Goal: Task Accomplishment & Management: Manage account settings

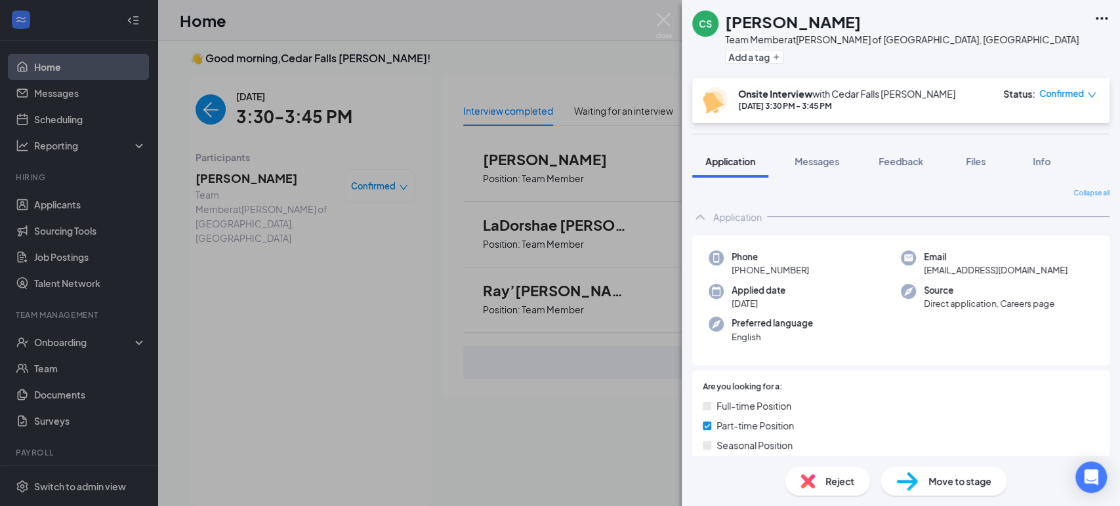
scroll to position [897, 0]
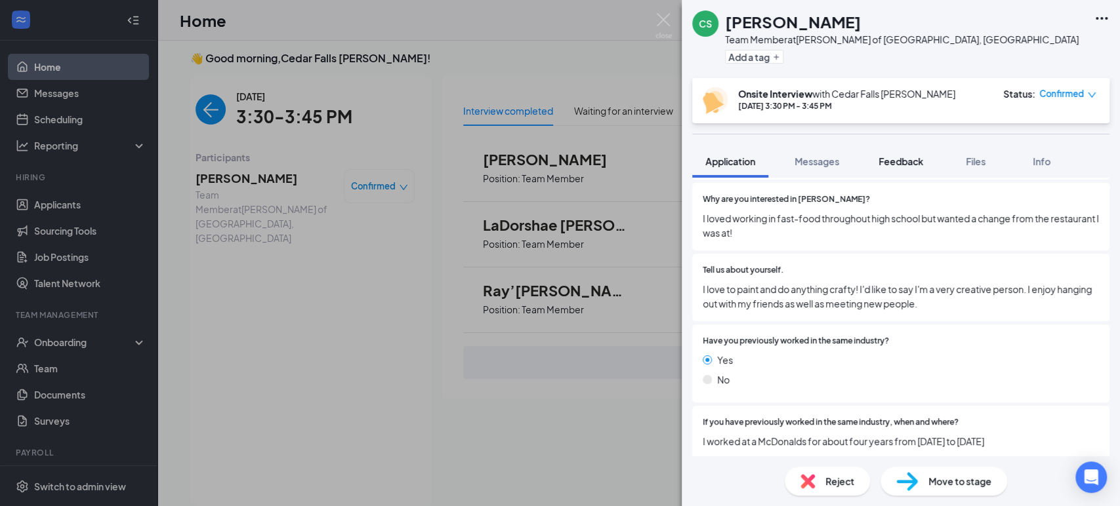
click at [923, 159] on span "Feedback" at bounding box center [900, 161] width 45 height 12
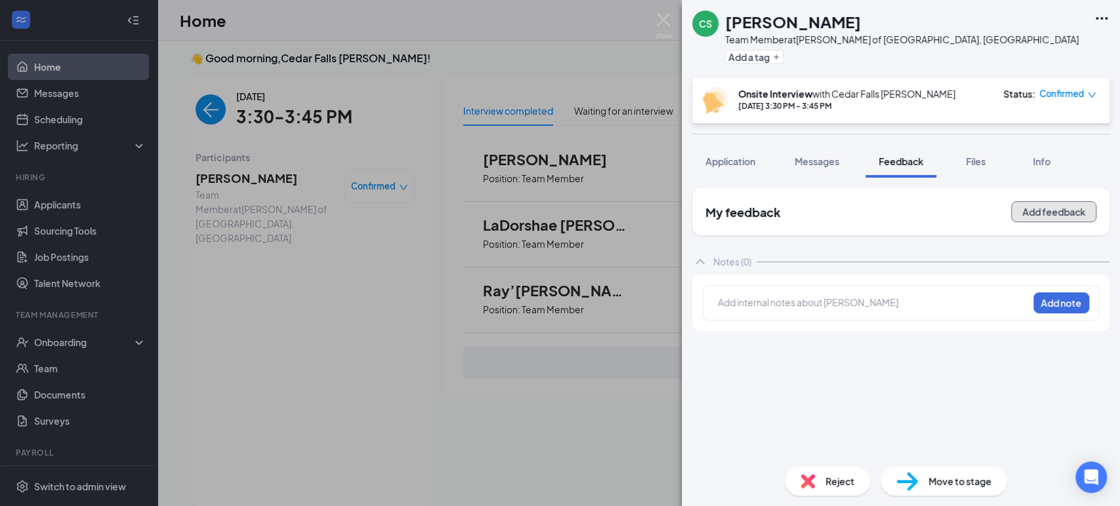
click at [1052, 218] on button "Add feedback" at bounding box center [1053, 211] width 85 height 21
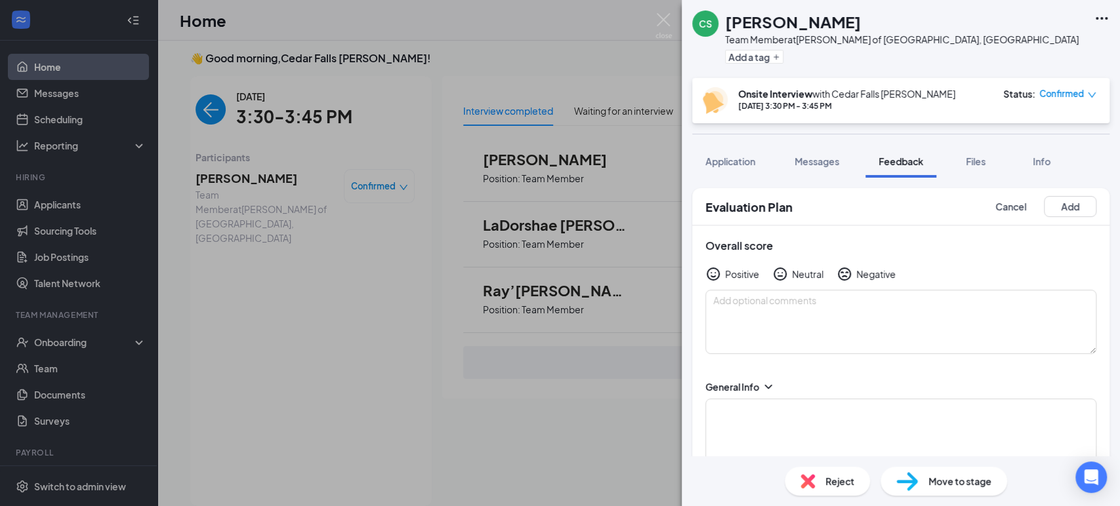
click at [720, 272] on icon "HappyFace" at bounding box center [713, 274] width 16 height 16
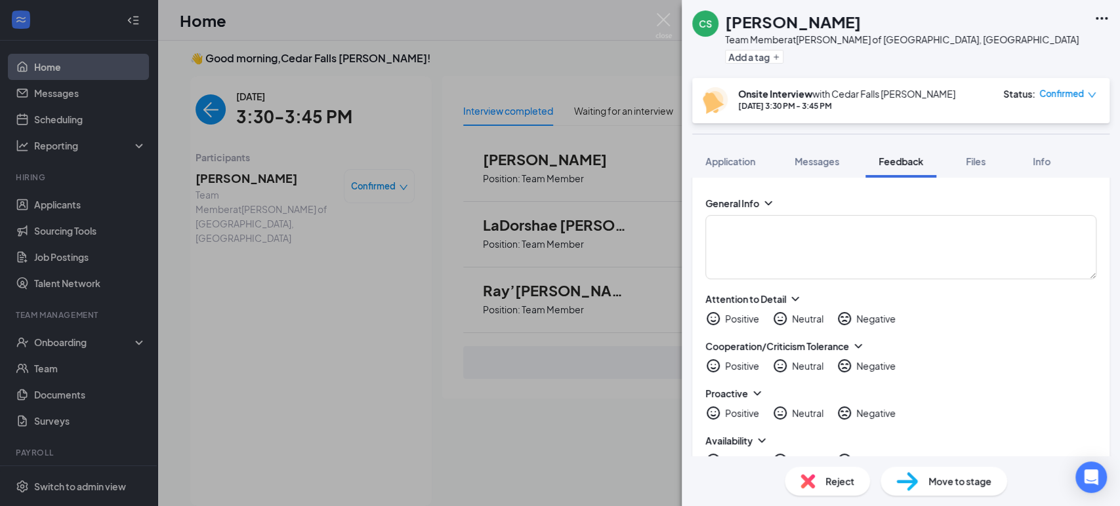
scroll to position [245, 0]
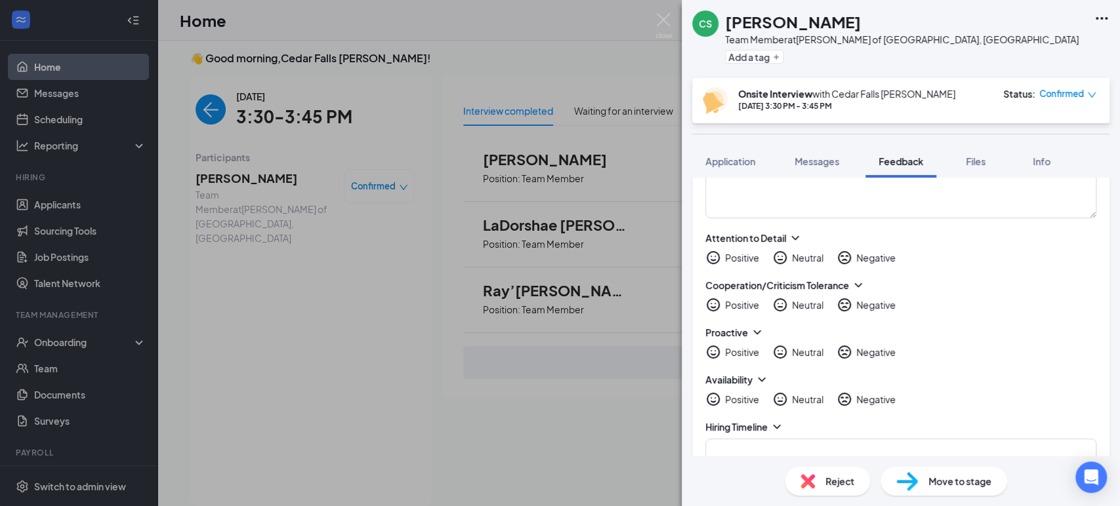
click at [711, 258] on icon "HappyFace" at bounding box center [713, 257] width 13 height 13
click at [716, 311] on icon "HappyFace" at bounding box center [713, 305] width 16 height 16
click at [716, 354] on icon "HappyFace" at bounding box center [713, 352] width 16 height 16
click at [715, 396] on icon "HappyFace" at bounding box center [713, 400] width 16 height 16
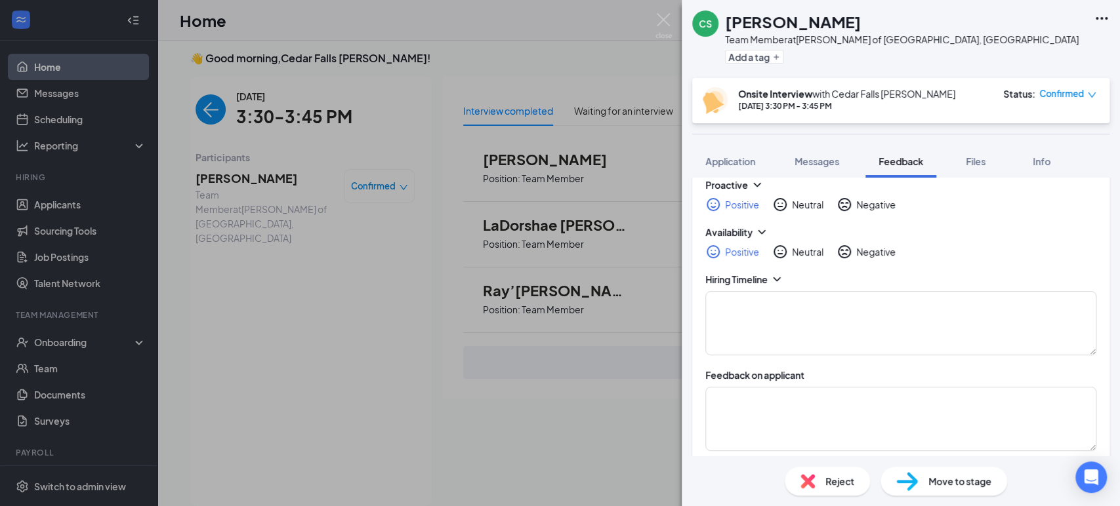
scroll to position [420, 0]
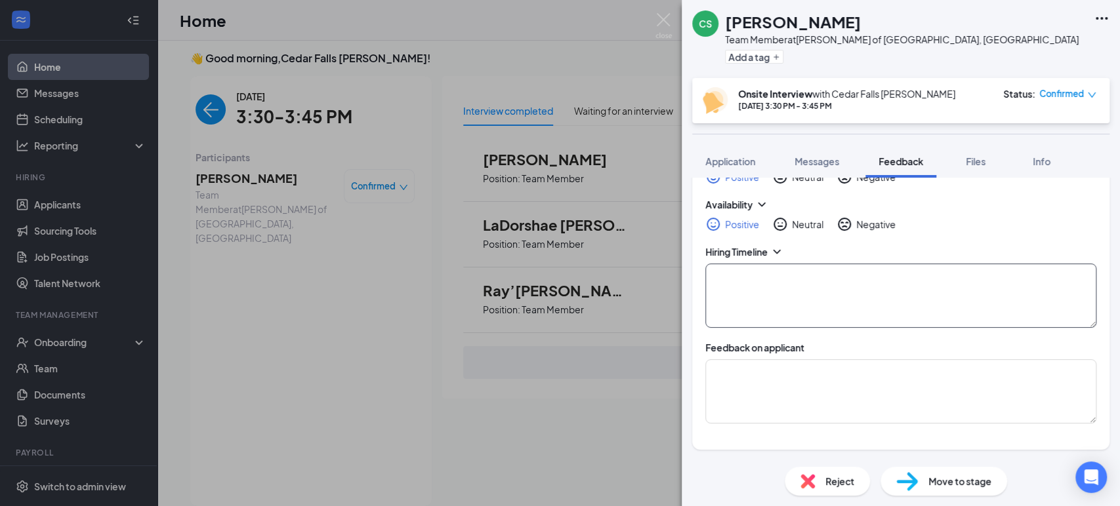
click at [743, 279] on textarea at bounding box center [900, 296] width 391 height 64
click at [743, 279] on textarea "Super" at bounding box center [900, 296] width 391 height 64
click at [743, 279] on textarea "Super nice" at bounding box center [900, 296] width 391 height 64
click at [780, 277] on textarea "Super nice" at bounding box center [900, 296] width 391 height 64
click at [934, 267] on textarea "Super nice , she is going to UNI and availiable" at bounding box center [900, 296] width 391 height 64
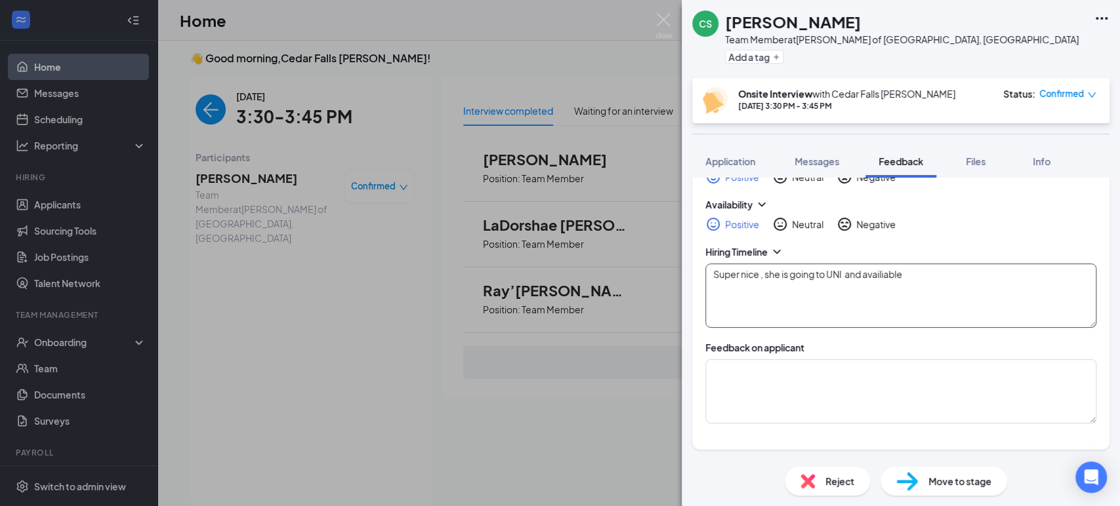
click at [887, 279] on textarea "Super nice , she is going to UNI and availiable" at bounding box center [900, 296] width 391 height 64
click at [924, 273] on textarea "Super nice , she is going to UNI and availiable" at bounding box center [900, 296] width 391 height 64
click at [908, 276] on textarea "Super nice , she is going to UNI and availiable" at bounding box center [900, 296] width 391 height 64
click at [908, 276] on textarea "Super nice , she is going to UNI ." at bounding box center [900, 296] width 391 height 64
click at [1021, 285] on textarea "Super nice , she is going to UNI . Would like to work 330-10 M,T,TH,Sun" at bounding box center [900, 296] width 391 height 64
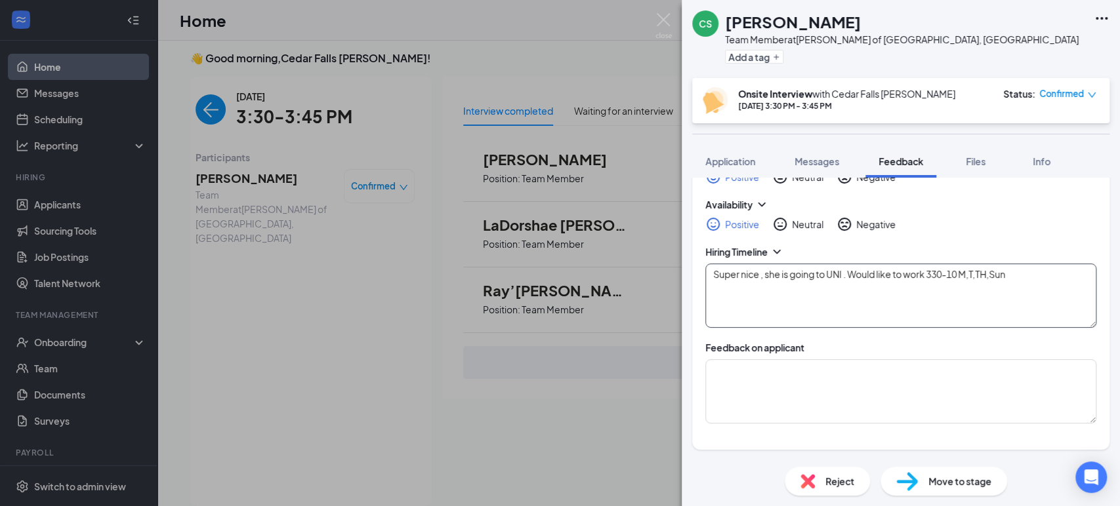
click at [1023, 268] on textarea "Super nice , she is going to UNI . Would like to work 330-10 M,T,TH,Sun" at bounding box center [900, 296] width 391 height 64
type textarea "Super nice , she is going to UNI . Would like to work 330-10 [DATE] Tues THurs …"
click at [1119, 470] on div "Reject Move to stage" at bounding box center [901, 482] width 438 height 50
drag, startPoint x: 1119, startPoint y: 470, endPoint x: 1115, endPoint y: 445, distance: 25.2
click at [1115, 445] on div "CS [PERSON_NAME] Team Member at [PERSON_NAME] of [GEOGRAPHIC_DATA], [GEOGRAPHIC…" at bounding box center [901, 253] width 438 height 506
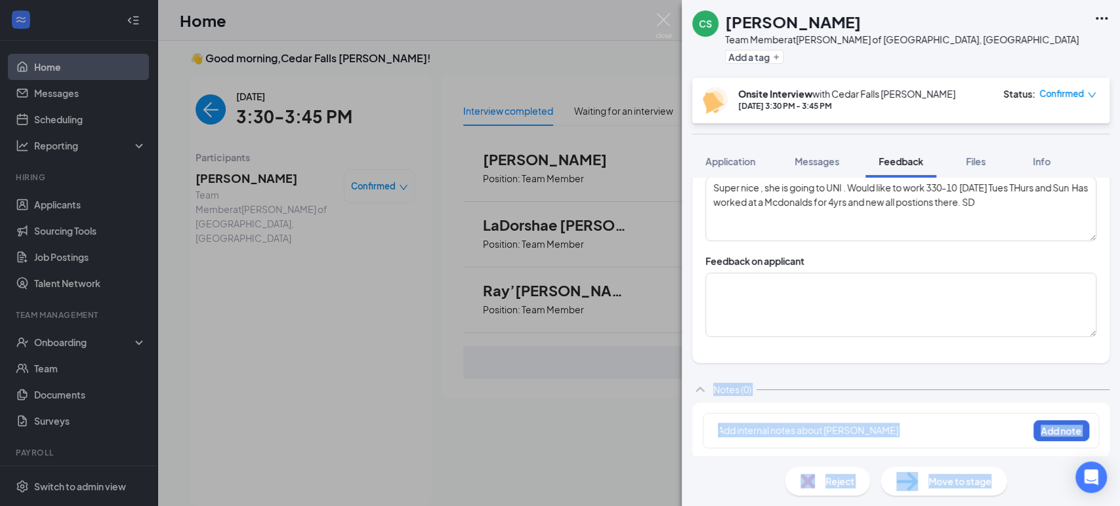
scroll to position [507, 0]
click at [1048, 428] on button "Add note" at bounding box center [1061, 430] width 56 height 21
click at [1082, 353] on div "General Info Attention to Detail Positive Neutral Negative Cooperation/Criticis…" at bounding box center [900, 111] width 417 height 503
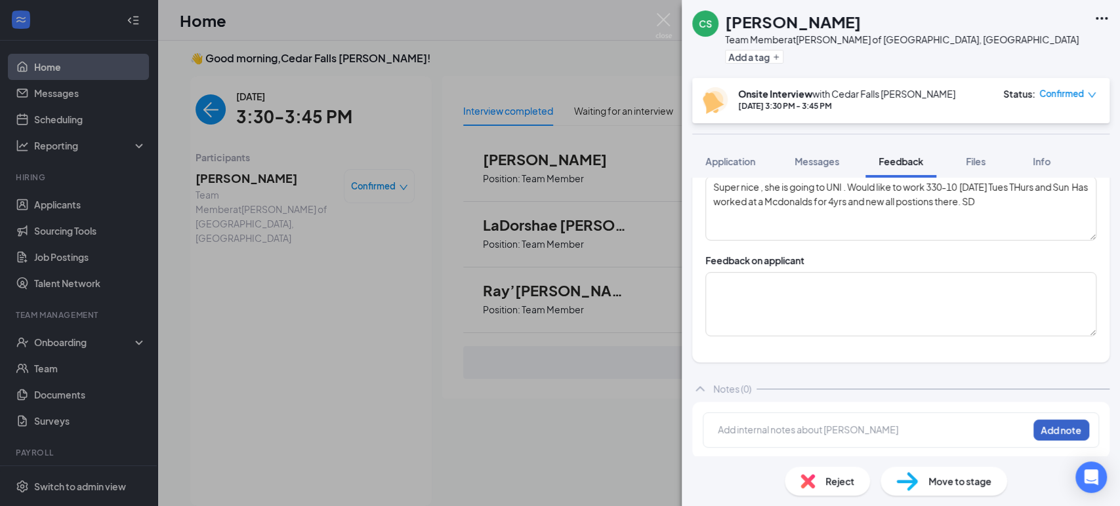
click at [1046, 428] on button "Add note" at bounding box center [1061, 430] width 56 height 21
click at [955, 482] on span "Move to stage" at bounding box center [959, 481] width 63 height 14
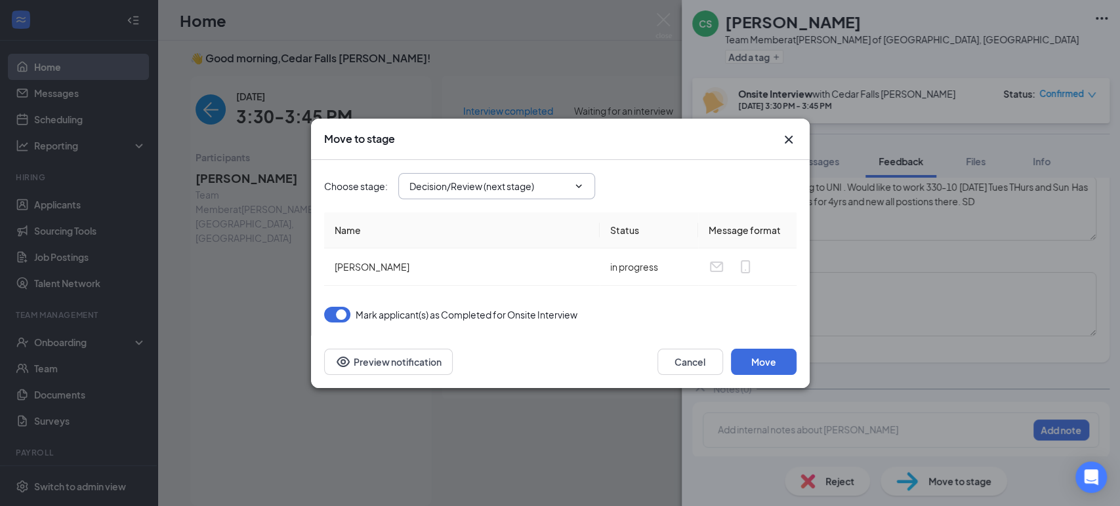
click at [531, 188] on input "Decision/Review (next stage)" at bounding box center [488, 186] width 159 height 14
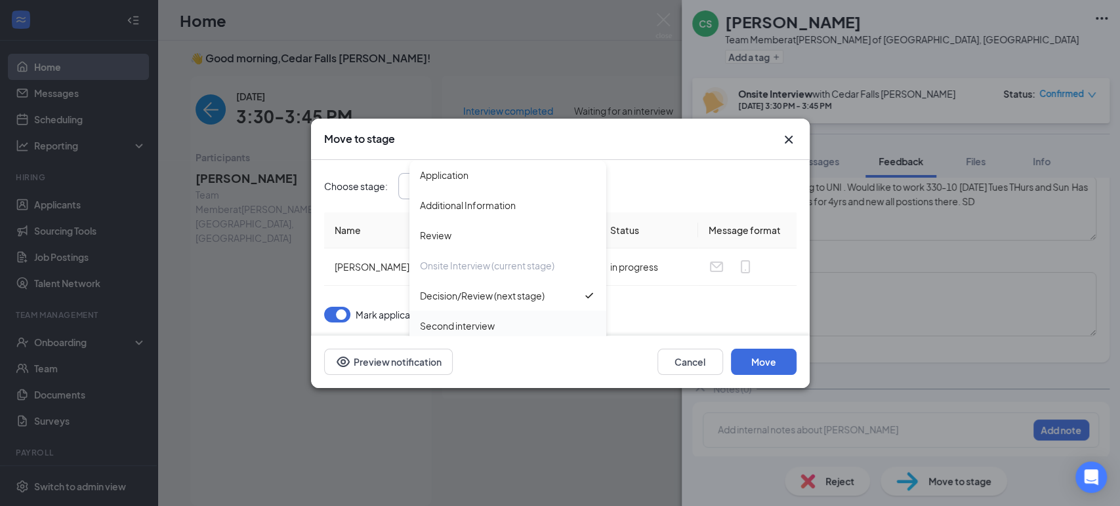
click at [508, 322] on div "Second interview" at bounding box center [508, 326] width 176 height 14
type input "Second interview"
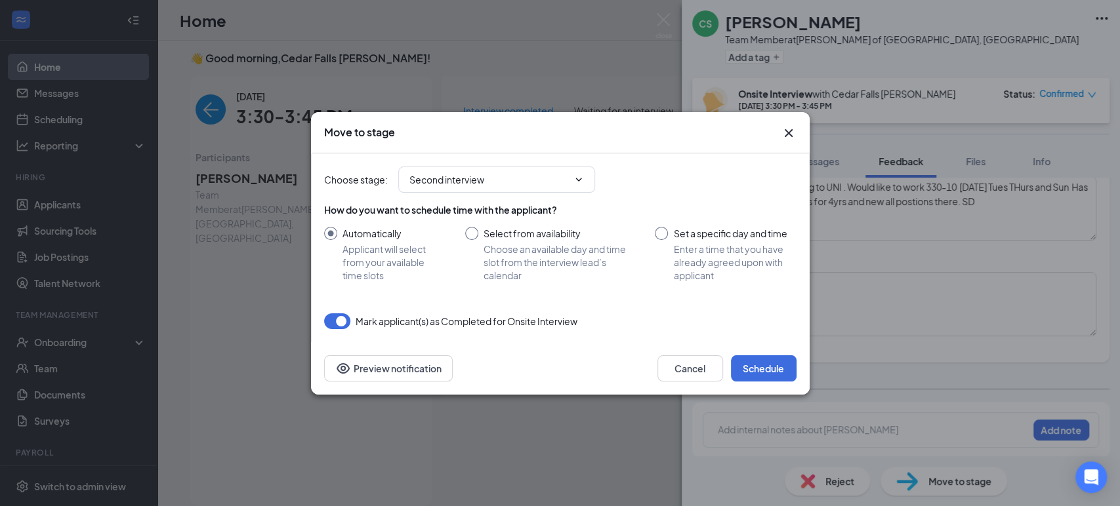
click at [472, 234] on input "Select from availability Choose an available day and time slot from the intervi…" at bounding box center [547, 254] width 164 height 55
radio input "true"
radio input "false"
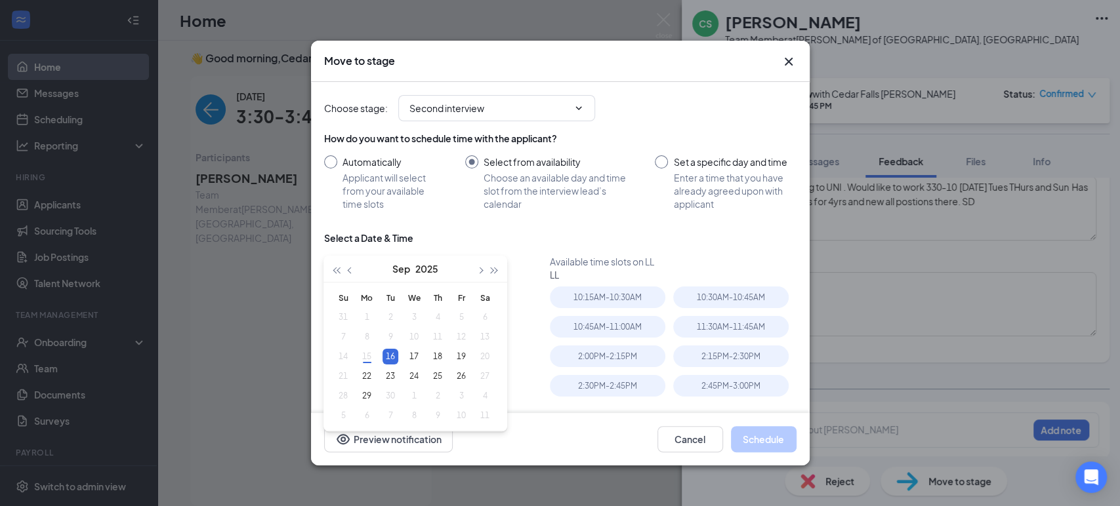
type input "[DATE]"
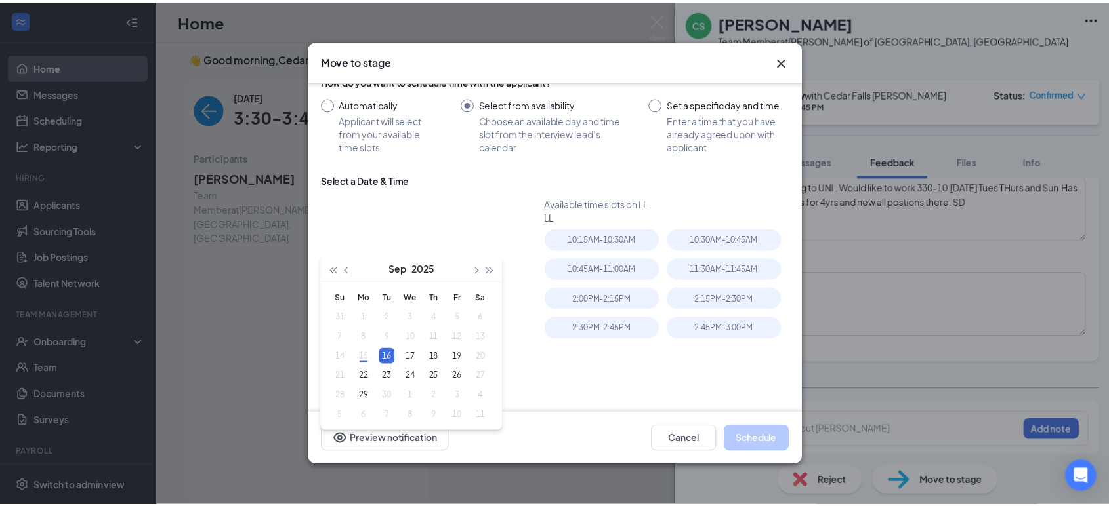
scroll to position [58, 0]
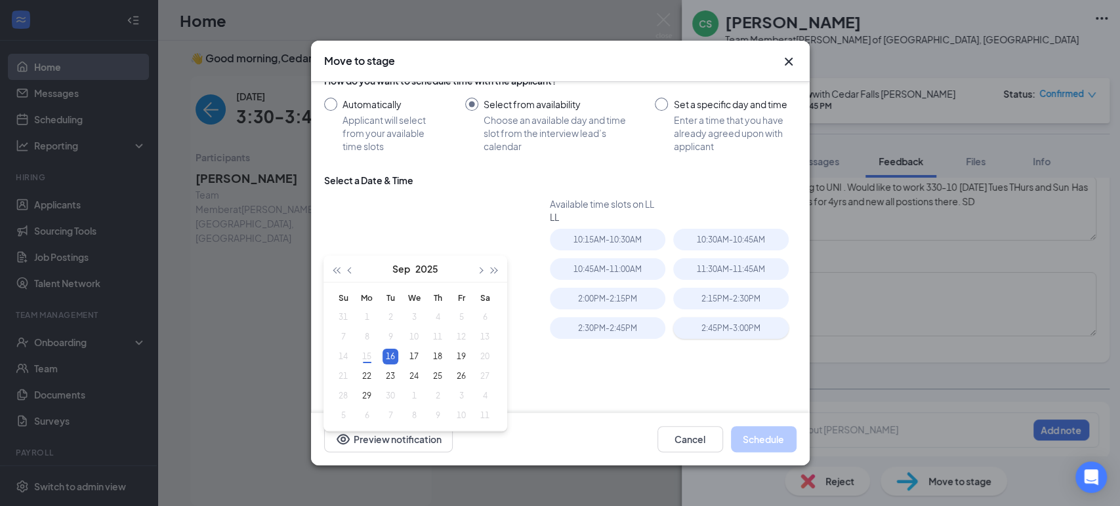
click at [719, 323] on div "2:45PM - 3:00PM" at bounding box center [730, 329] width 115 height 22
click at [761, 443] on button "Schedule" at bounding box center [764, 439] width 66 height 26
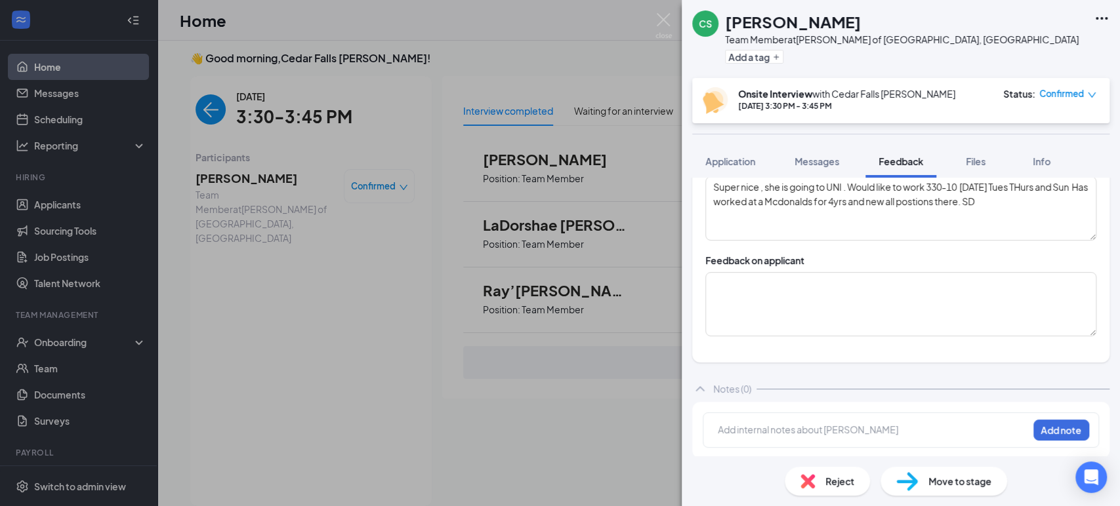
click at [425, 411] on div "CS [PERSON_NAME] Team Member at [PERSON_NAME] of [GEOGRAPHIC_DATA], [GEOGRAPHIC…" at bounding box center [560, 253] width 1120 height 506
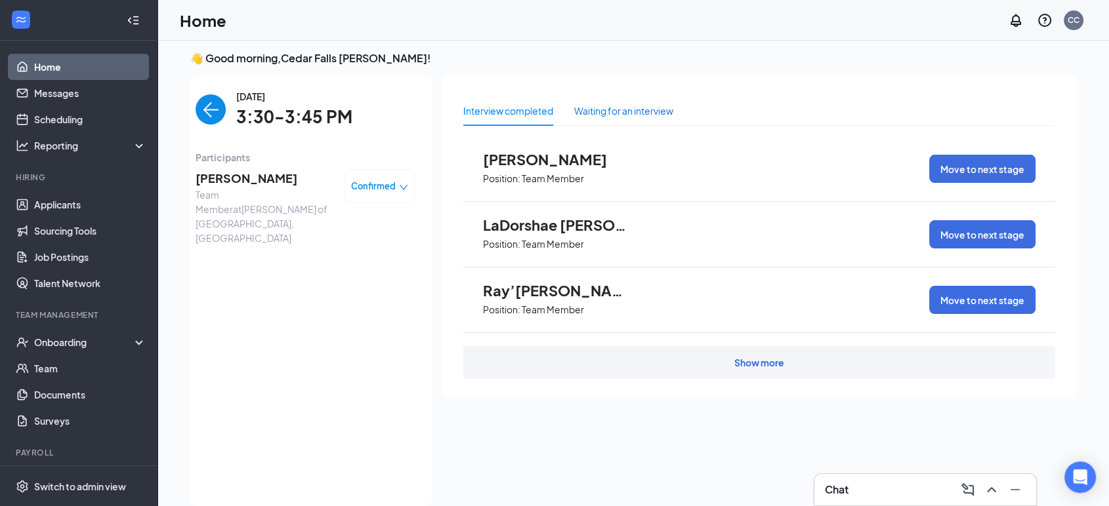
click at [634, 112] on div "Waiting for an interview" at bounding box center [623, 111] width 99 height 14
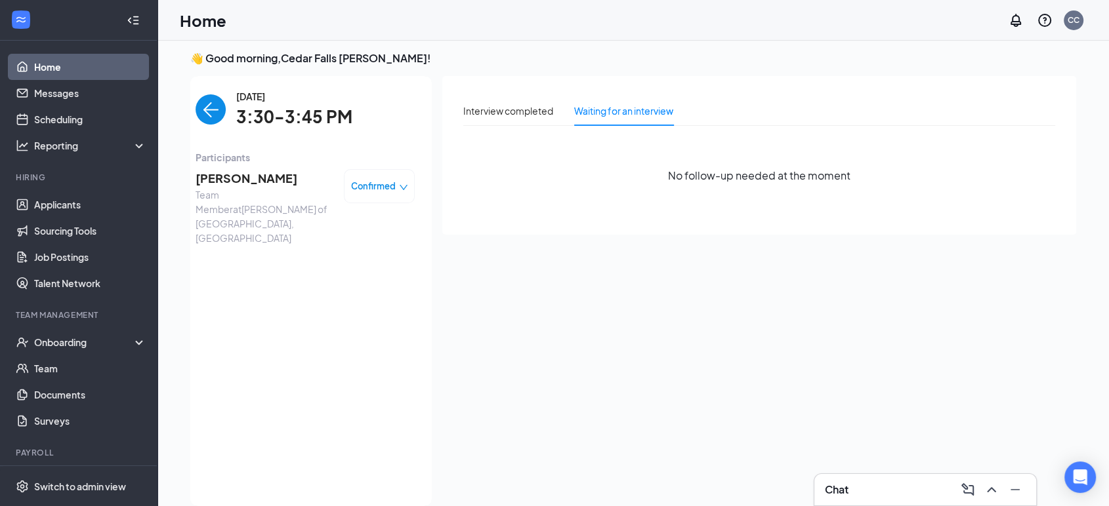
click at [203, 115] on img "back-button" at bounding box center [210, 109] width 30 height 30
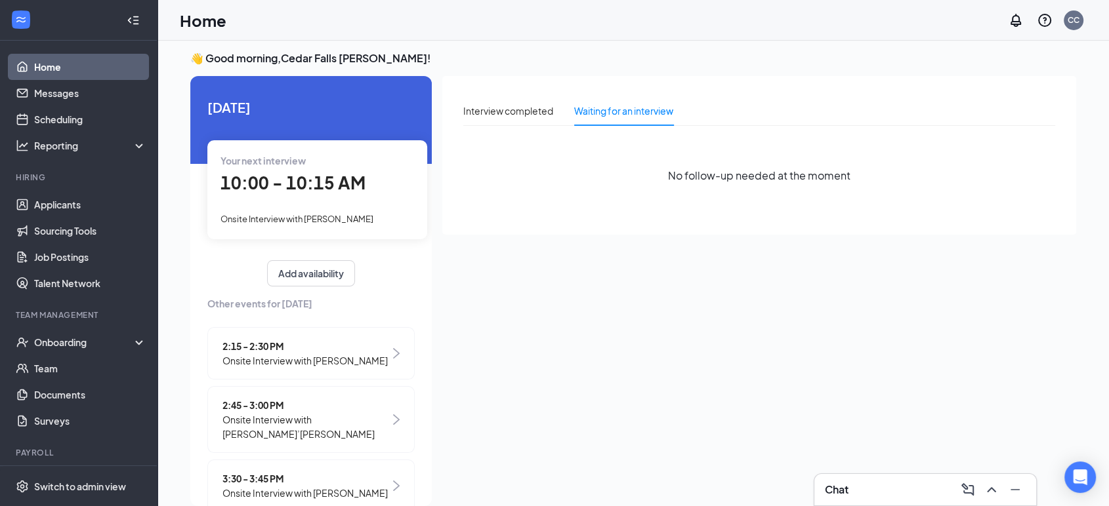
scroll to position [119, 0]
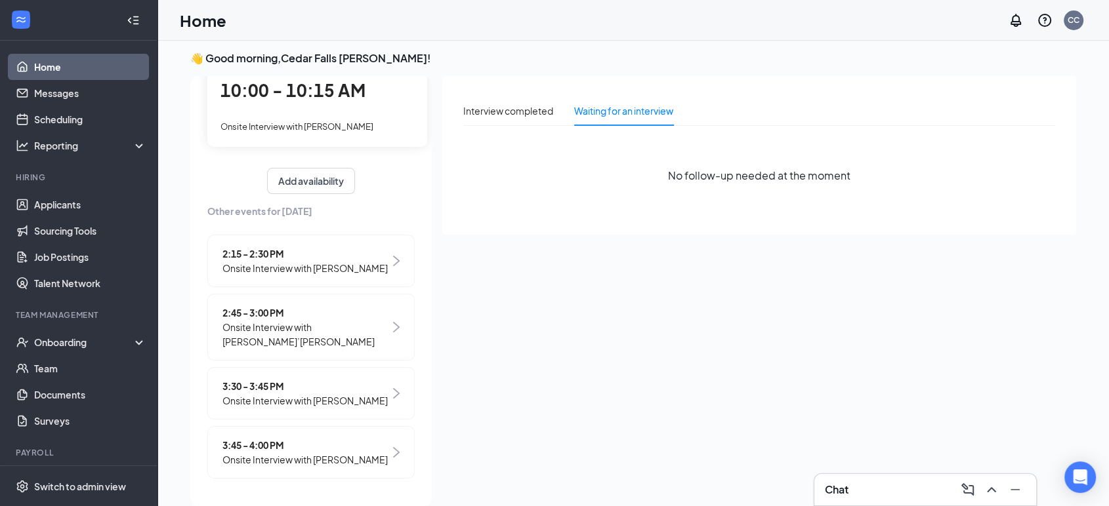
click at [310, 457] on span "Onsite Interview with [PERSON_NAME]" at bounding box center [304, 460] width 165 height 14
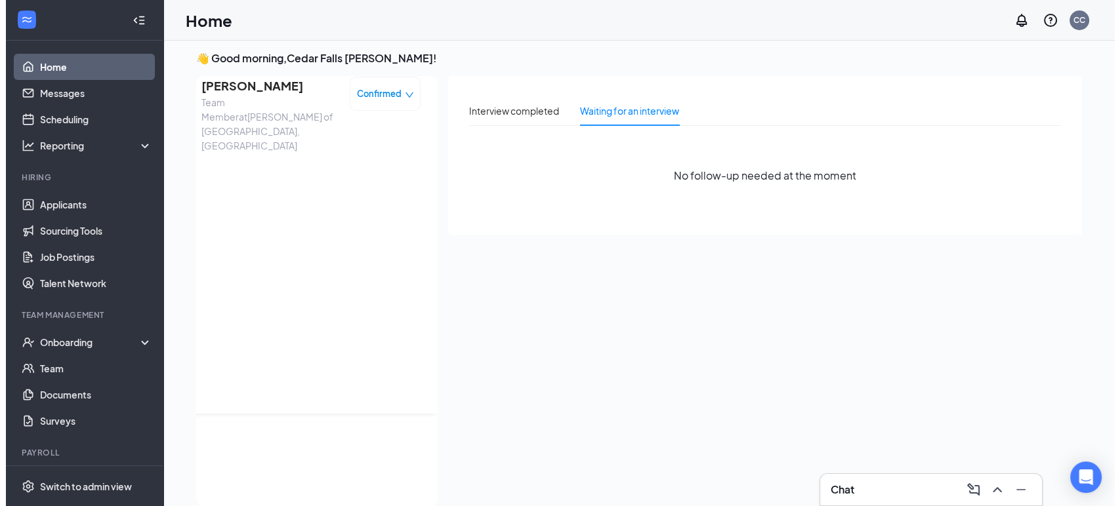
scroll to position [0, 0]
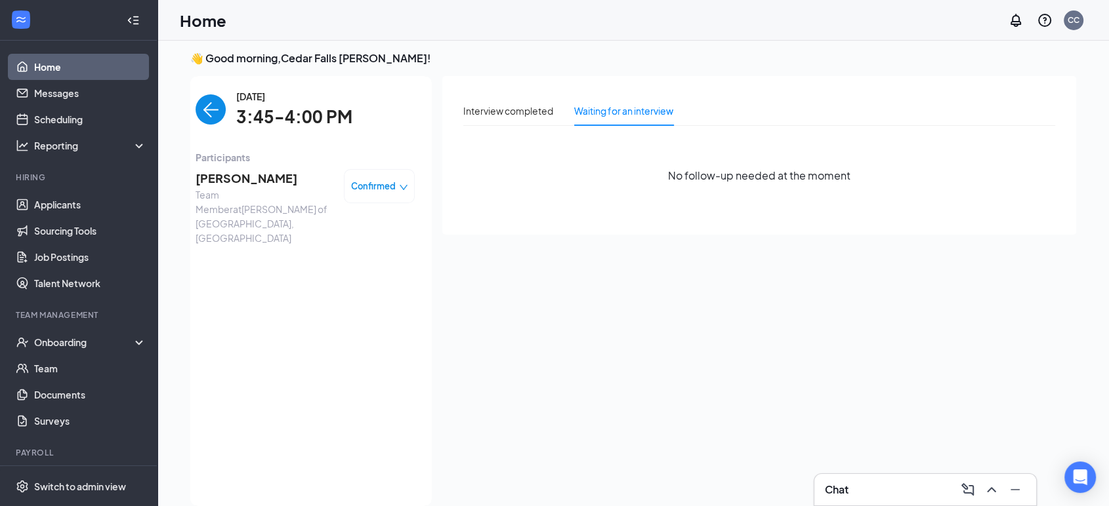
click at [365, 190] on span "Confirmed" at bounding box center [373, 186] width 45 height 13
click at [216, 169] on span "[PERSON_NAME]" at bounding box center [264, 178] width 138 height 18
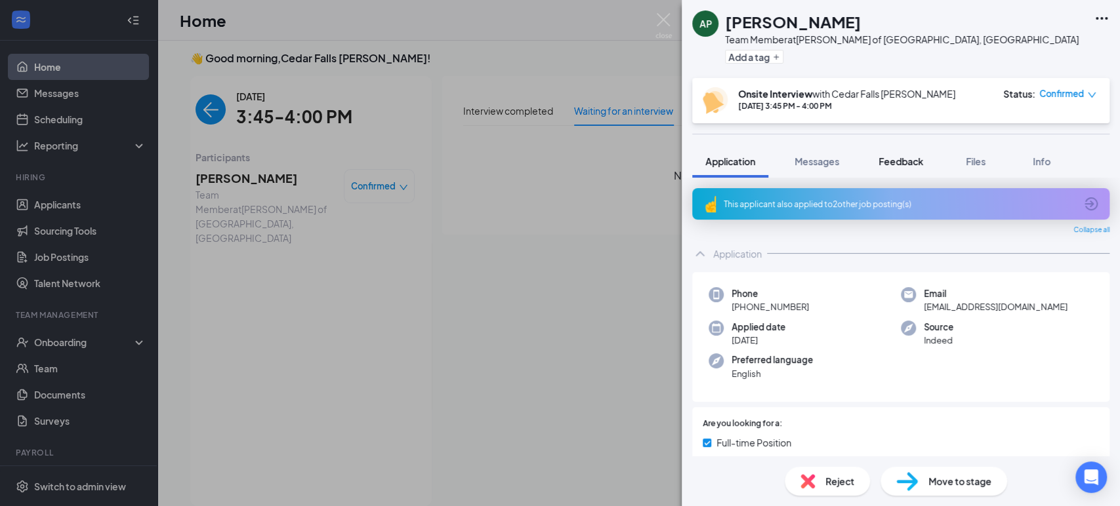
click at [895, 165] on span "Feedback" at bounding box center [900, 161] width 45 height 12
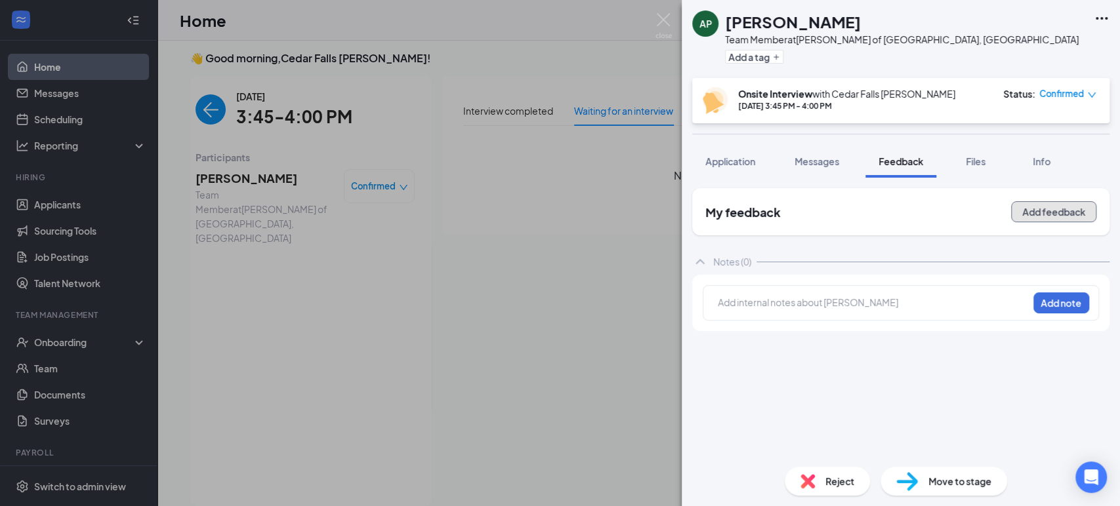
click at [1038, 215] on button "Add feedback" at bounding box center [1053, 211] width 85 height 21
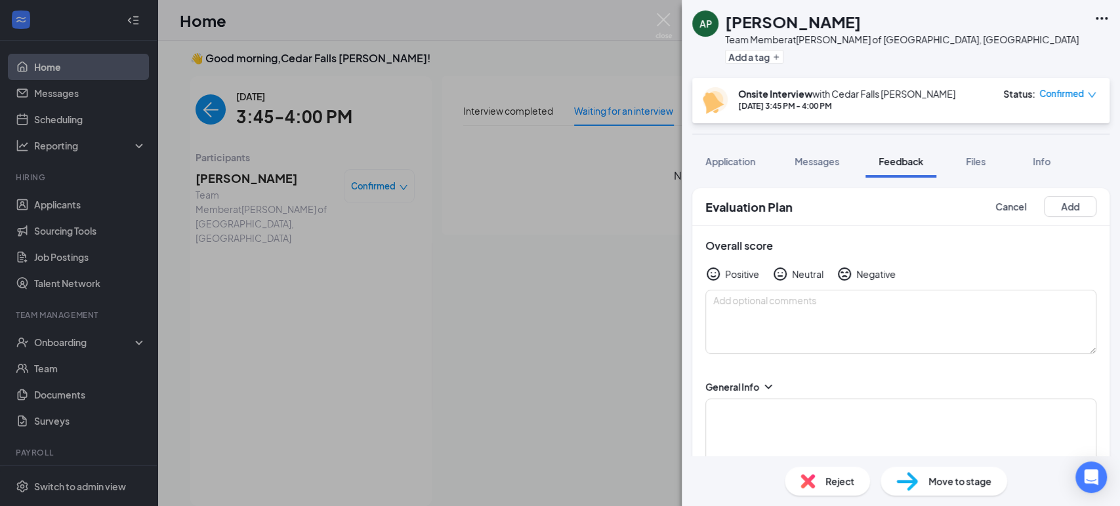
click at [777, 272] on icon "NeutralFace" at bounding box center [780, 274] width 16 height 16
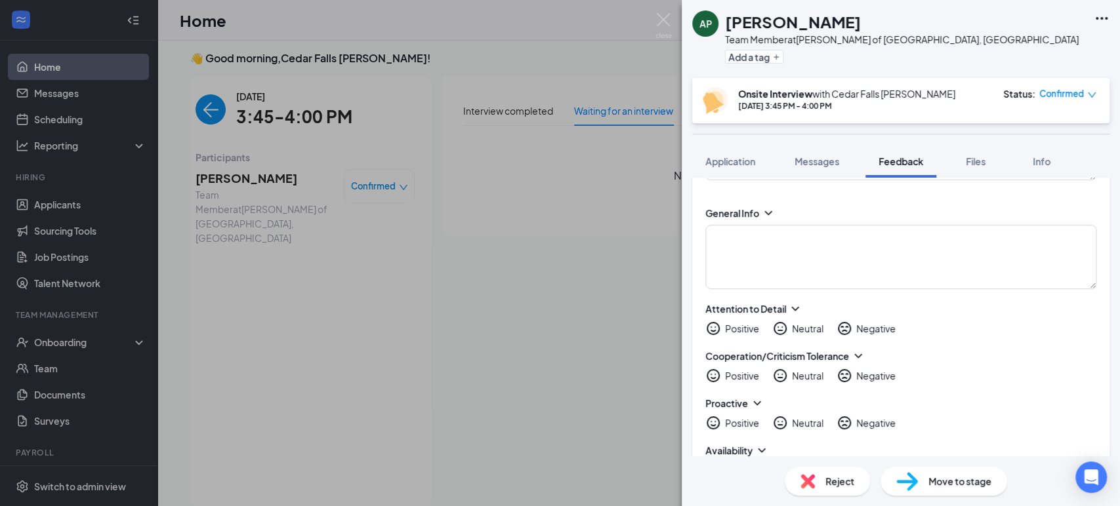
scroll to position [175, 0]
click at [779, 328] on icon "NeutralFace" at bounding box center [779, 327] width 13 height 13
click at [712, 377] on icon "HappyFace" at bounding box center [713, 375] width 16 height 16
click at [707, 419] on icon "HappyFace" at bounding box center [713, 423] width 16 height 16
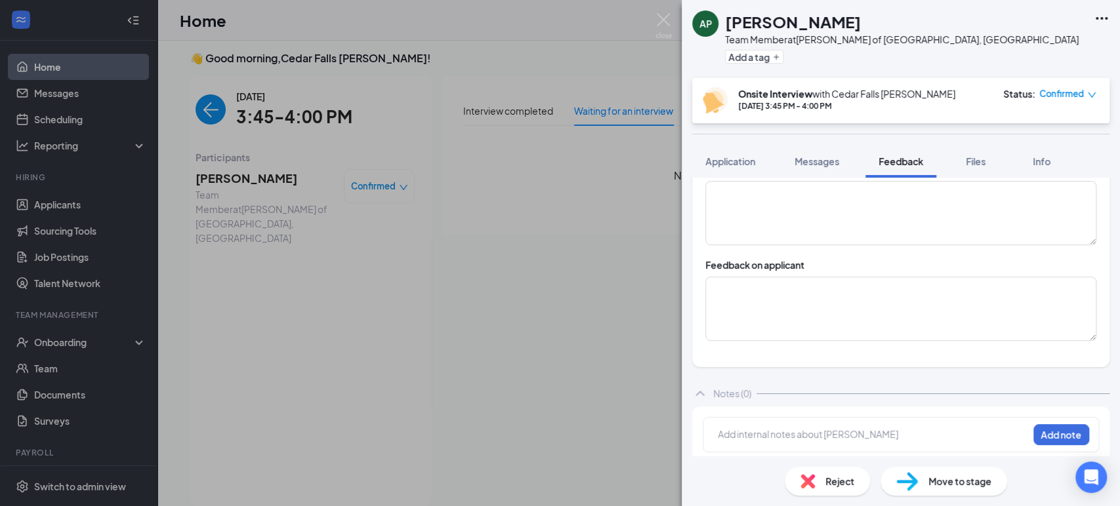
scroll to position [507, 0]
click at [725, 306] on textarea at bounding box center [900, 304] width 391 height 64
click at [714, 284] on textarea at bounding box center [900, 304] width 391 height 64
click at [899, 287] on textarea "Open Avaiil. wants 20-25 hrs a week" at bounding box center [900, 304] width 391 height 64
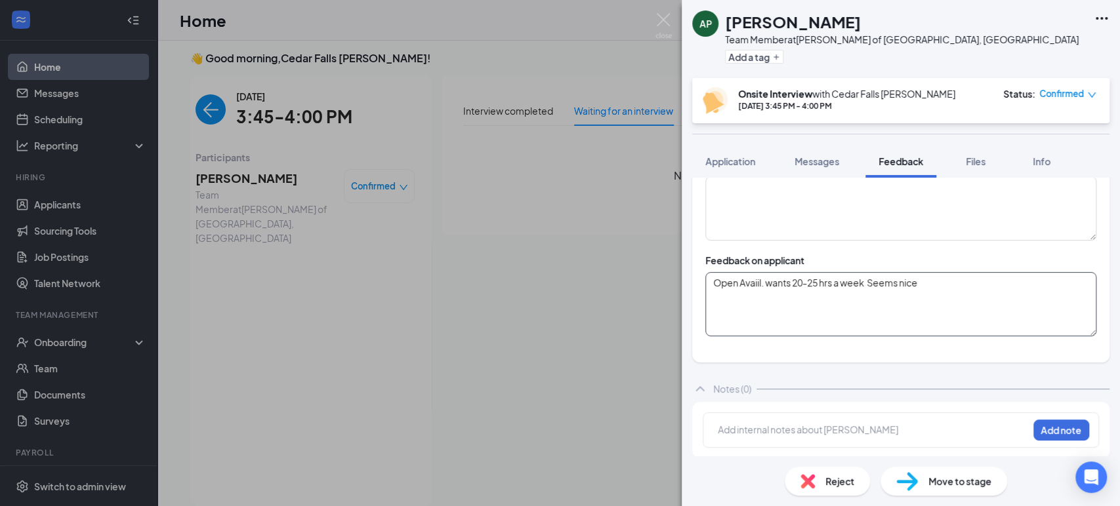
click at [899, 287] on textarea "Open Avaiil. wants 20-25 hrs a week Seems nice" at bounding box center [900, 304] width 391 height 64
click at [935, 277] on textarea "Open Avaiil. wants 20-25 hrs a week Seem nice" at bounding box center [900, 304] width 391 height 64
type textarea "Open Avaiil. wants 20-25 hrs a week Seem nice , but doesnt hold a job for very …"
click at [1042, 428] on button "Add note" at bounding box center [1061, 430] width 56 height 21
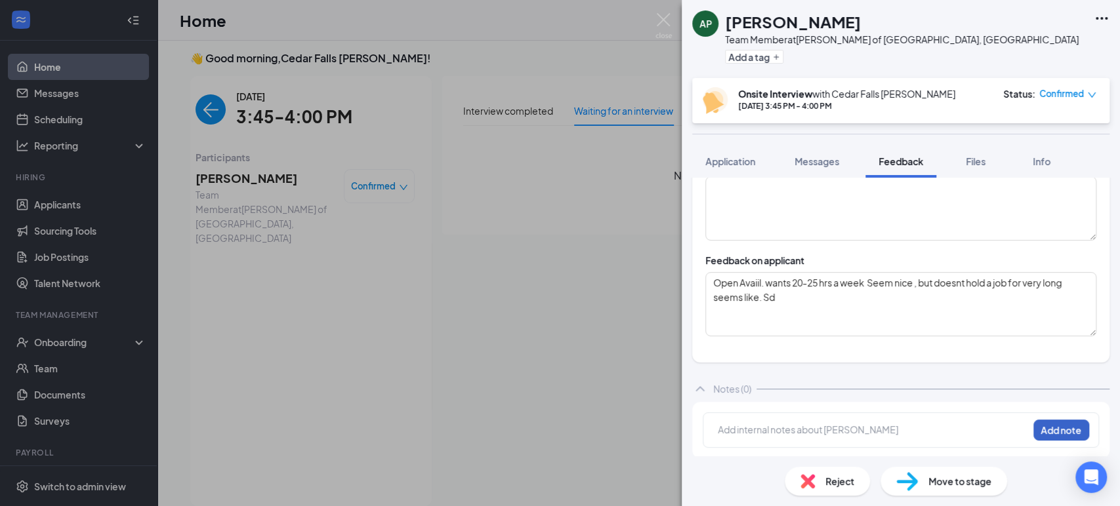
click at [1042, 428] on button "Add note" at bounding box center [1061, 430] width 56 height 21
click at [224, 196] on div "AP [PERSON_NAME] Team Member at [GEOGRAPHIC_DATA][PERSON_NAME] of [GEOGRAPHIC_D…" at bounding box center [560, 253] width 1120 height 506
click at [956, 482] on span "Move to stage" at bounding box center [959, 481] width 63 height 14
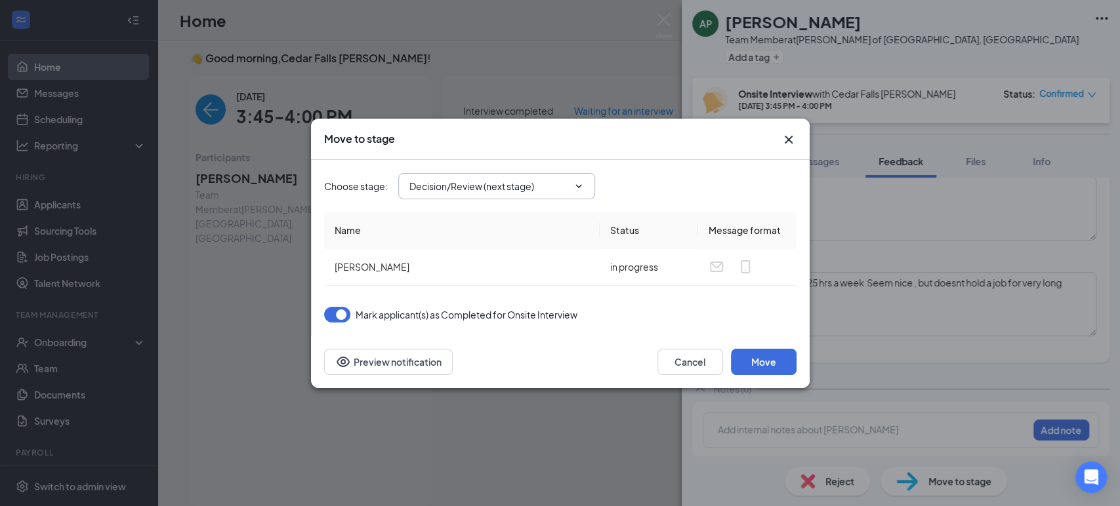
click at [488, 198] on span "Decision/Review (next stage)" at bounding box center [496, 186] width 197 height 26
click at [496, 179] on input "Decision/Review (next stage)" at bounding box center [488, 186] width 159 height 14
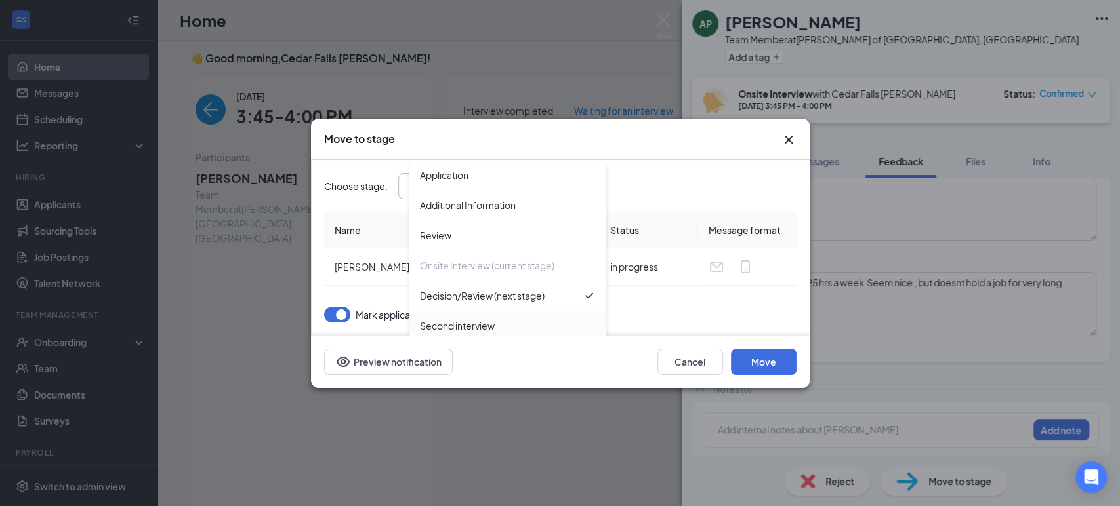
click at [539, 329] on div "Second interview" at bounding box center [508, 326] width 176 height 14
type input "Second interview"
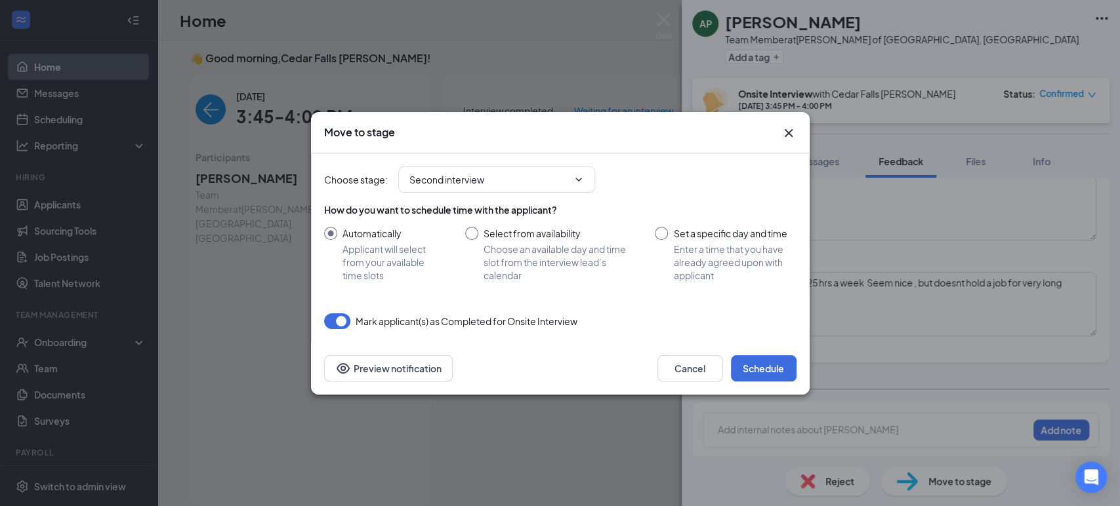
click at [661, 230] on input "Set a specific day and time Enter a time that you have already agreed upon with…" at bounding box center [725, 254] width 141 height 55
radio input "true"
radio input "false"
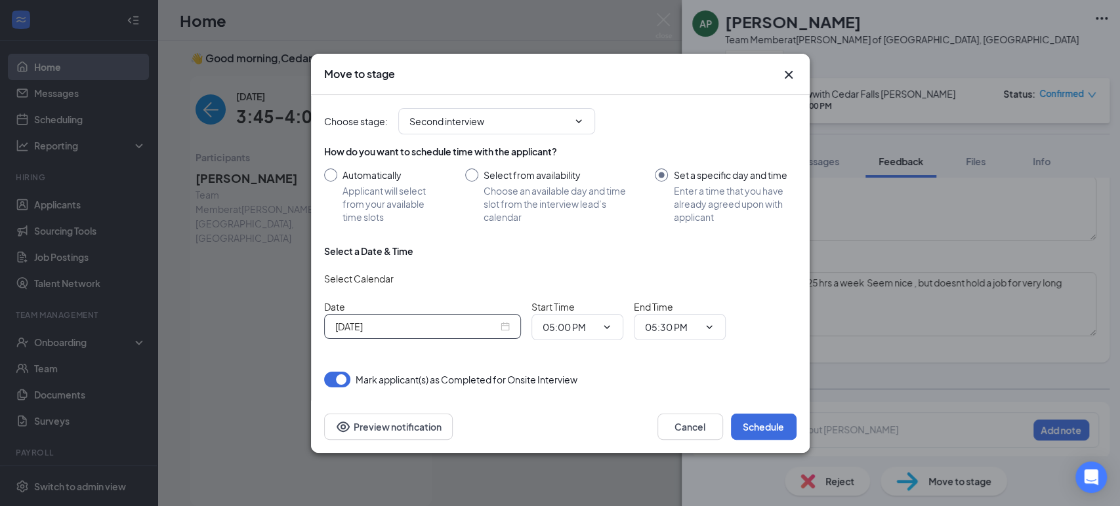
click at [476, 327] on input "[DATE]" at bounding box center [416, 326] width 163 height 14
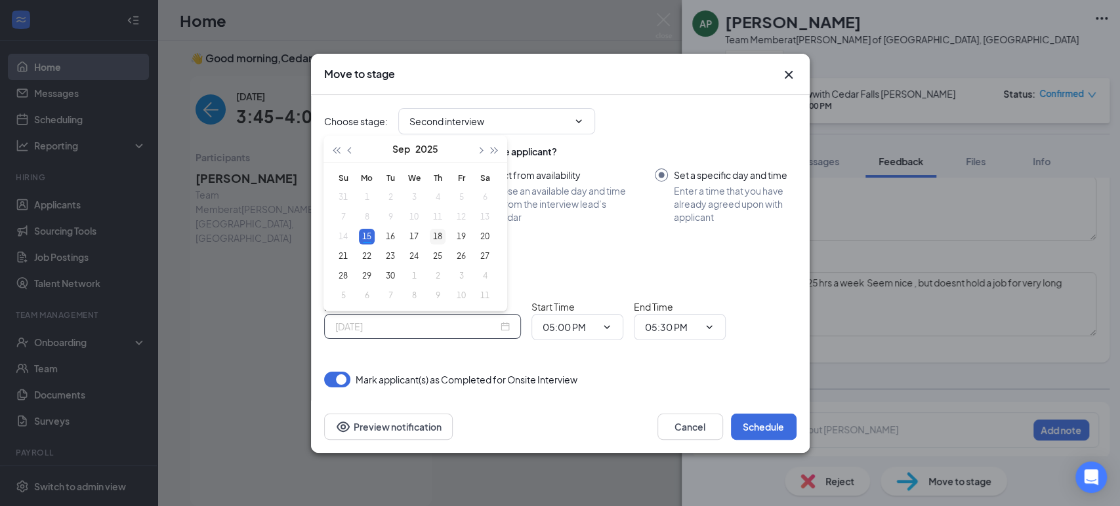
type input "[DATE]"
click at [442, 235] on div "18" at bounding box center [438, 237] width 16 height 16
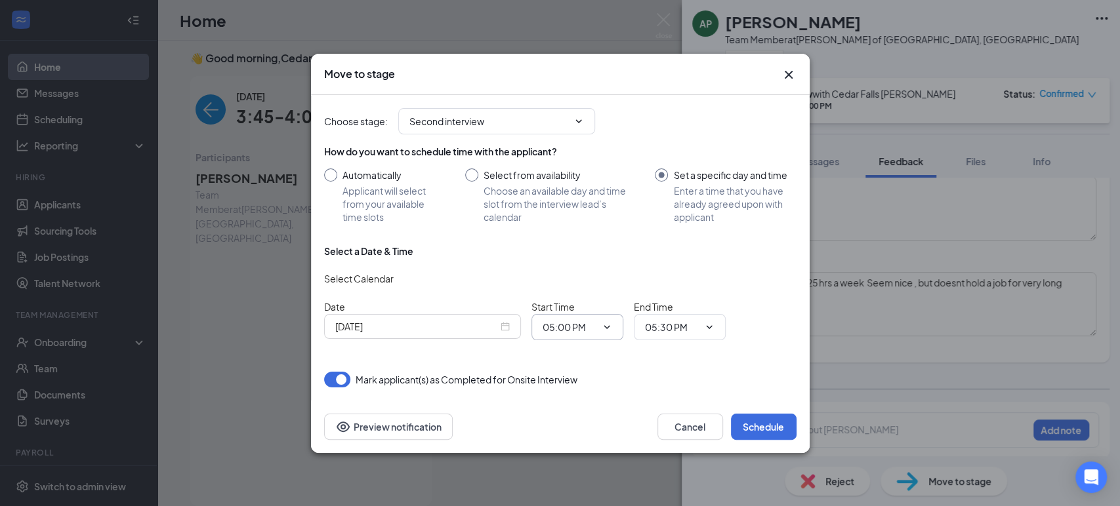
click at [604, 327] on icon "ChevronDown" at bounding box center [607, 326] width 6 height 3
click at [591, 327] on input "05:00 PM" at bounding box center [570, 327] width 54 height 14
click at [560, 209] on div "03:30 AM" at bounding box center [572, 208] width 39 height 14
type input "03:30 AM"
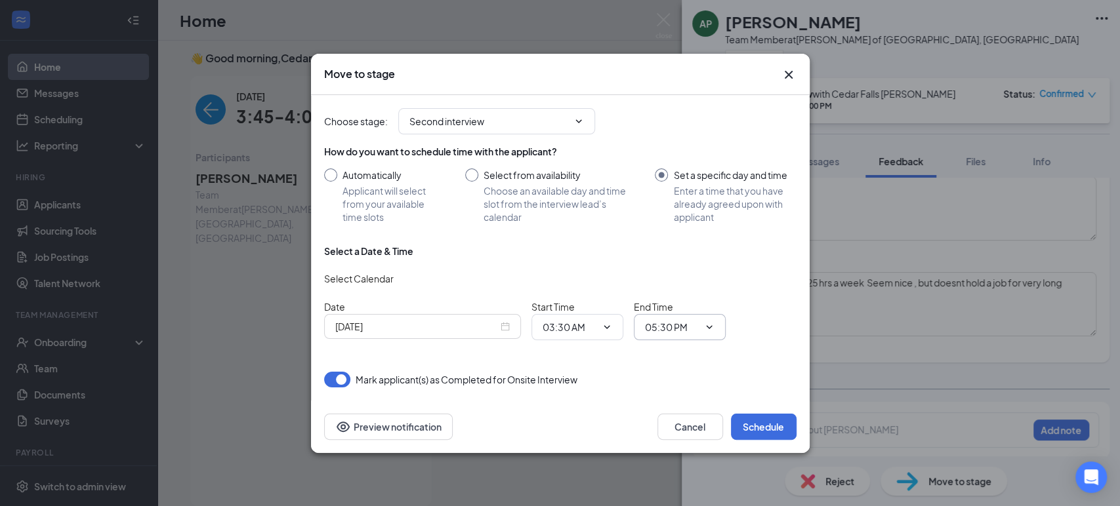
click at [697, 322] on input "05:30 PM" at bounding box center [672, 327] width 54 height 14
click at [693, 298] on div "03:45 AM" at bounding box center [674, 297] width 39 height 14
type input "03:45 AM"
click at [603, 323] on icon "ChevronDown" at bounding box center [607, 327] width 10 height 10
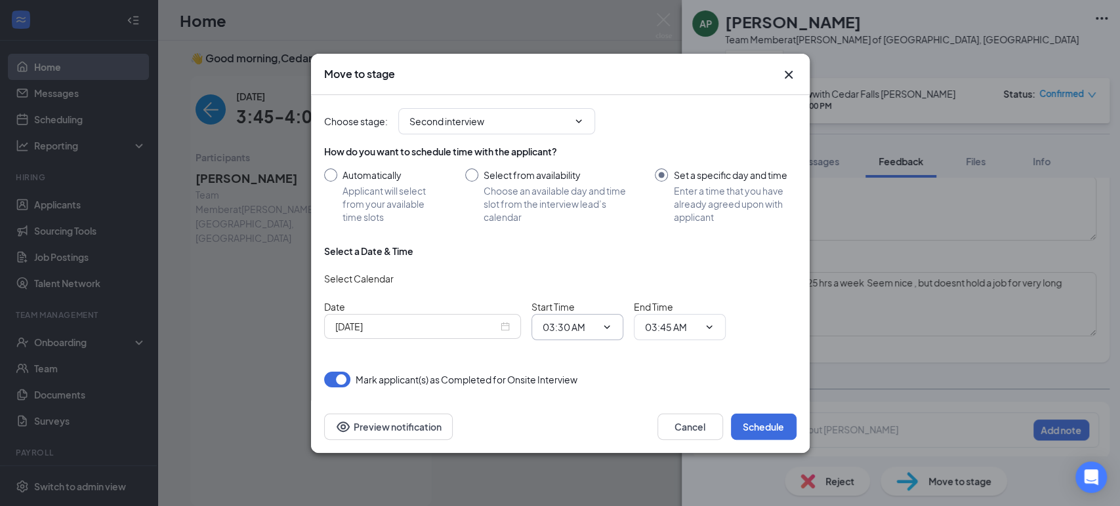
click at [603, 323] on icon "ChevronDown" at bounding box center [607, 327] width 10 height 10
click at [608, 324] on icon "ChevronDown" at bounding box center [607, 327] width 10 height 10
click at [581, 327] on input "03:30 AM" at bounding box center [570, 327] width 54 height 14
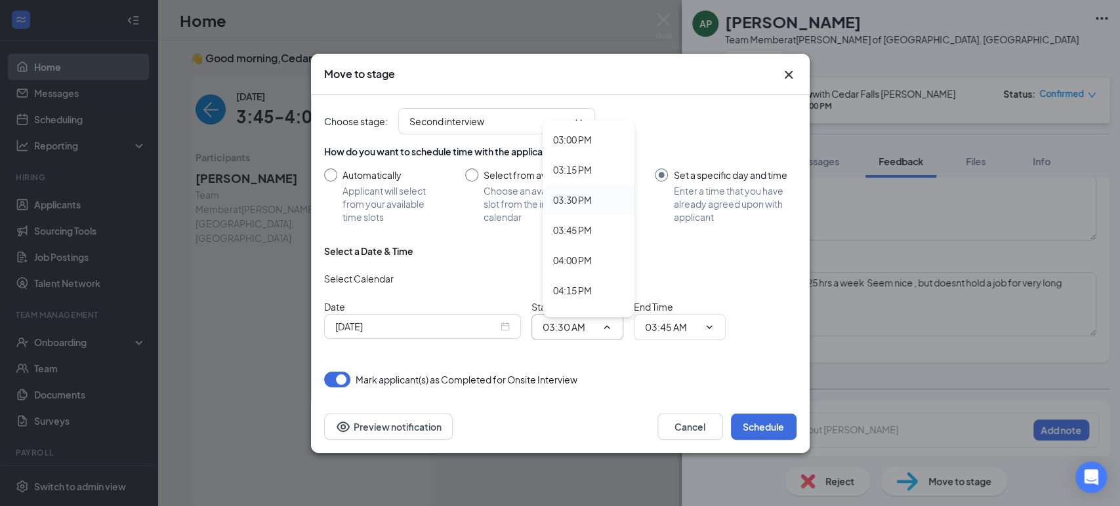
click at [571, 205] on div "03:30 PM" at bounding box center [572, 200] width 39 height 14
type input "03:30 PM"
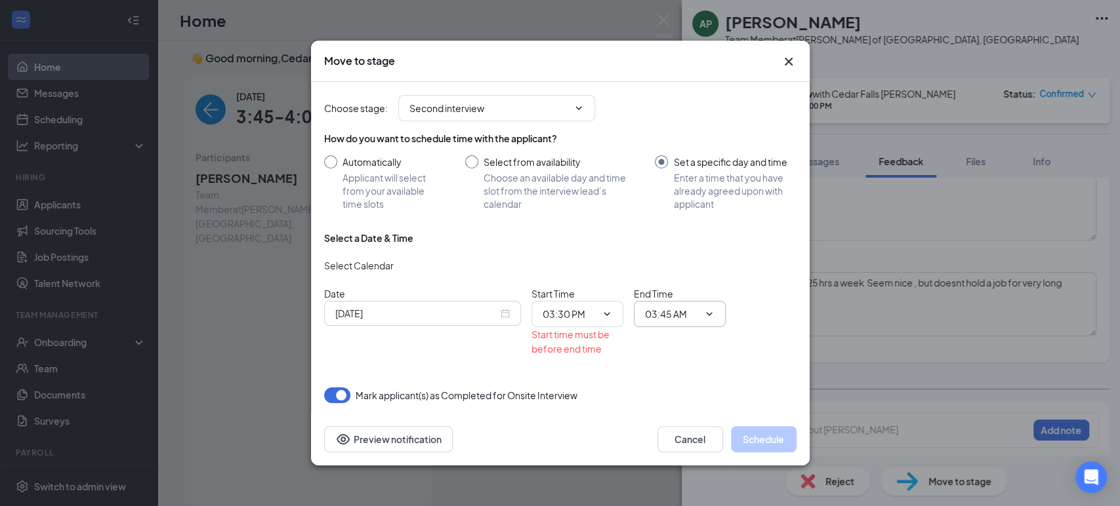
click at [710, 310] on icon "ChevronDown" at bounding box center [709, 314] width 10 height 10
click at [698, 309] on span "03:45 AM 12:00 AM 12:15 AM 12:30 AM 12:45 AM 01:00 AM 01:15 AM 01:30 AM 01:45 A…" at bounding box center [680, 314] width 92 height 26
click at [677, 312] on input "03:45 AM" at bounding box center [672, 314] width 54 height 14
click at [645, 192] on div "03:45 PM" at bounding box center [691, 197] width 92 height 30
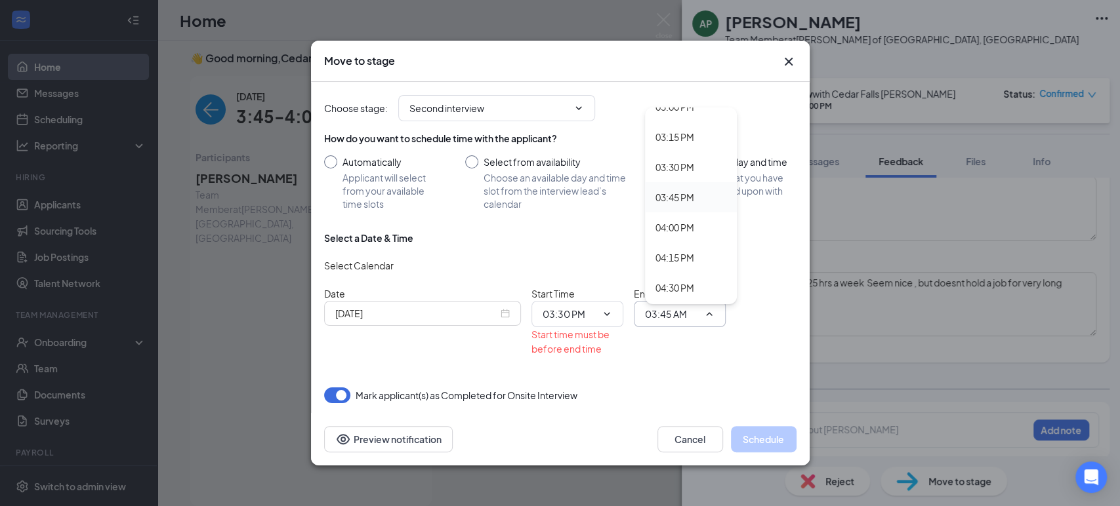
type input "03:45 PM"
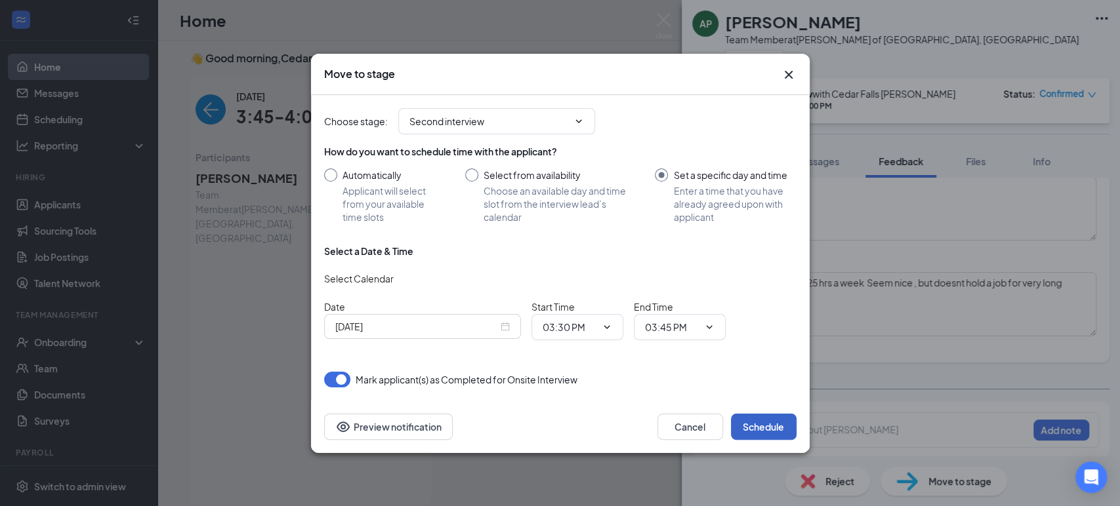
click at [759, 421] on button "Schedule" at bounding box center [764, 427] width 66 height 26
